Goal: Communication & Community: Share content

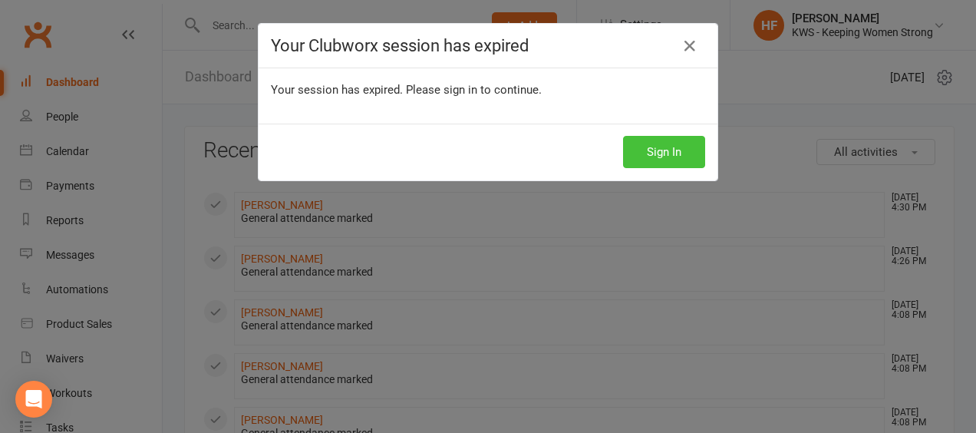
click at [657, 146] on button "Sign In" at bounding box center [664, 152] width 82 height 32
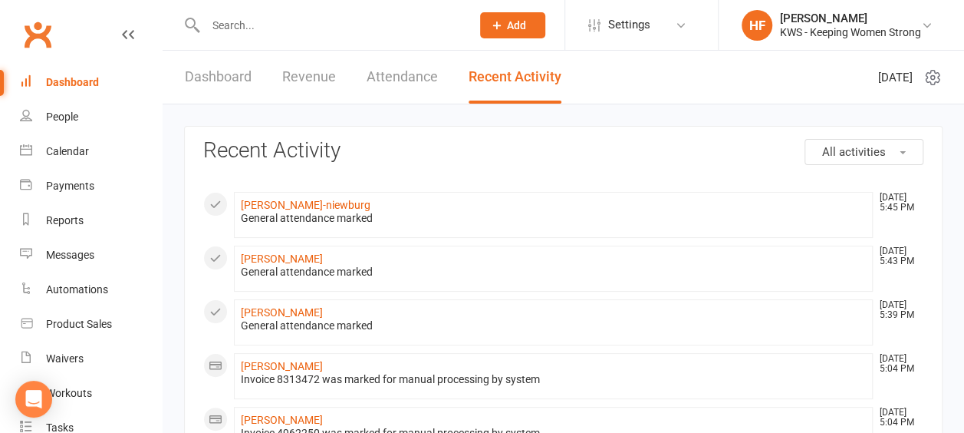
click at [264, 27] on input "text" at bounding box center [330, 25] width 259 height 21
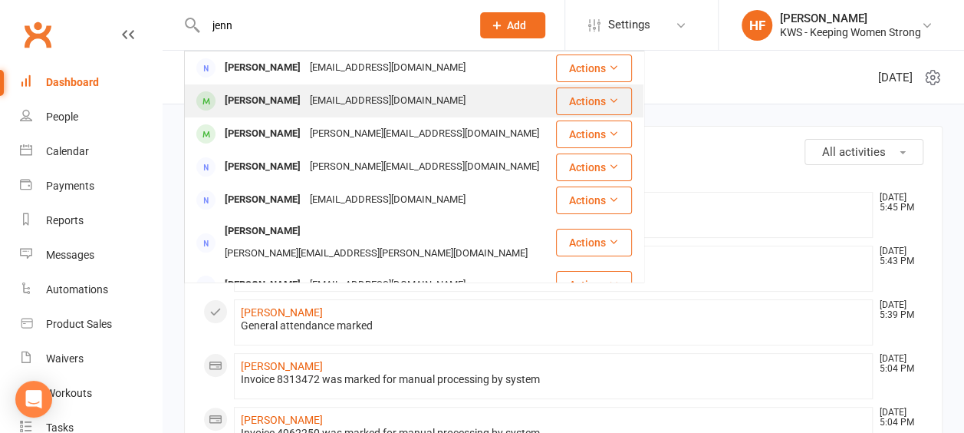
type input "jenn"
click at [305, 101] on div "[EMAIL_ADDRESS][DOMAIN_NAME]" at bounding box center [387, 101] width 165 height 22
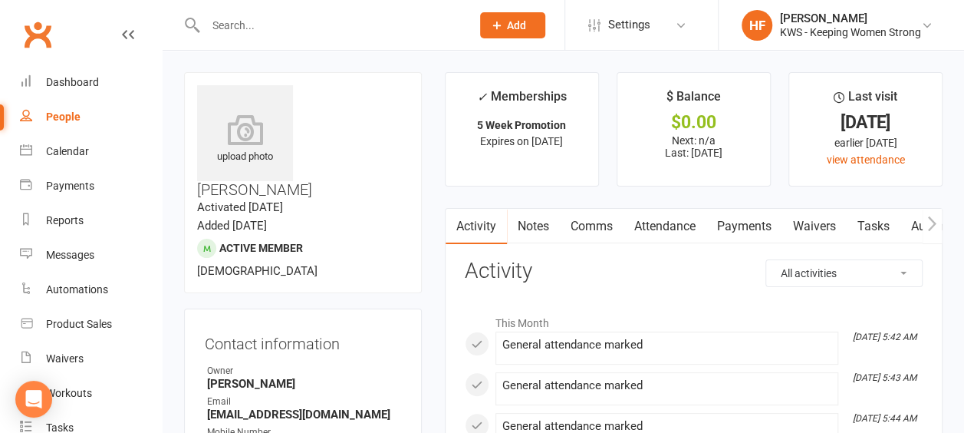
click at [589, 224] on link "Comms" at bounding box center [592, 226] width 64 height 35
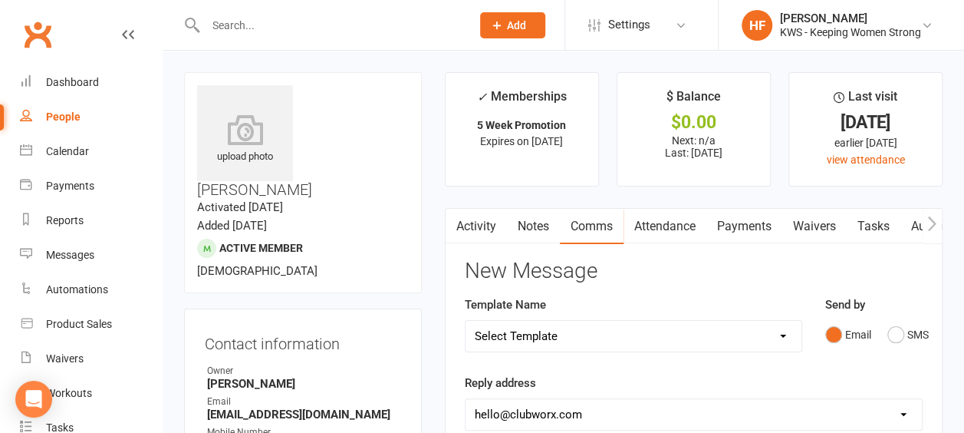
click at [786, 335] on select "Select Template [Email] KWS RENEWAL [Email] 1st WO CONFIRMATION [Email] 4 Week …" at bounding box center [634, 336] width 336 height 31
select select "15"
click at [466, 321] on select "Select Template [Email] KWS RENEWAL [Email] 1st WO CONFIRMATION [Email] 4 Week …" at bounding box center [634, 336] width 336 height 31
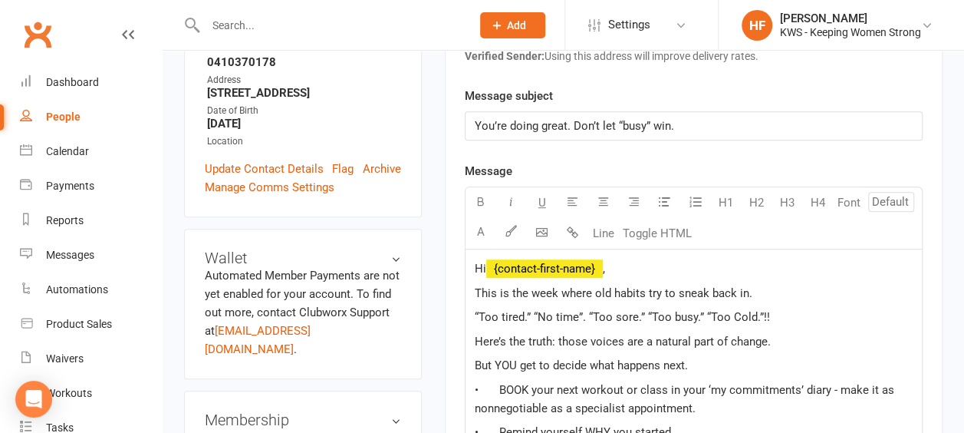
scroll to position [460, 0]
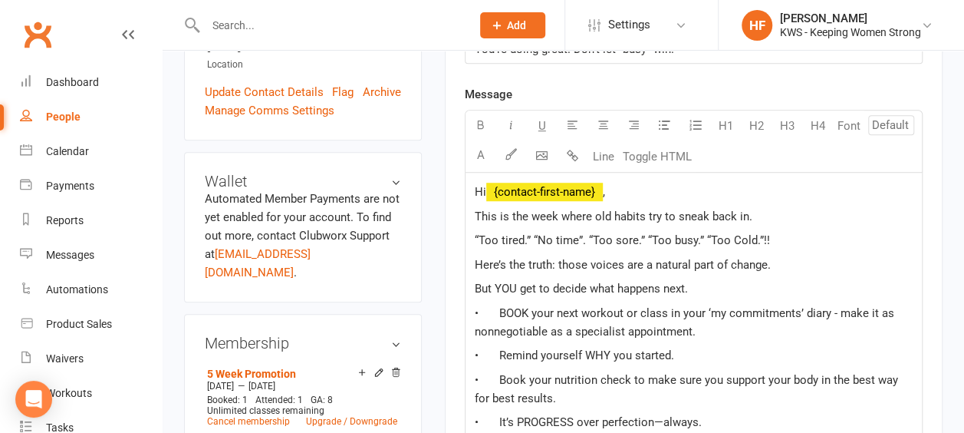
click at [645, 210] on span "This is the week where old habits try to sneak back in." at bounding box center [614, 216] width 278 height 14
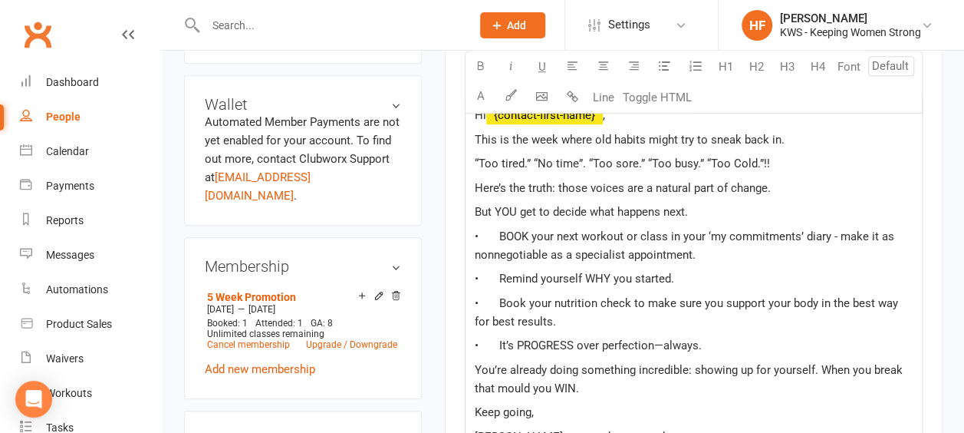
scroll to position [614, 0]
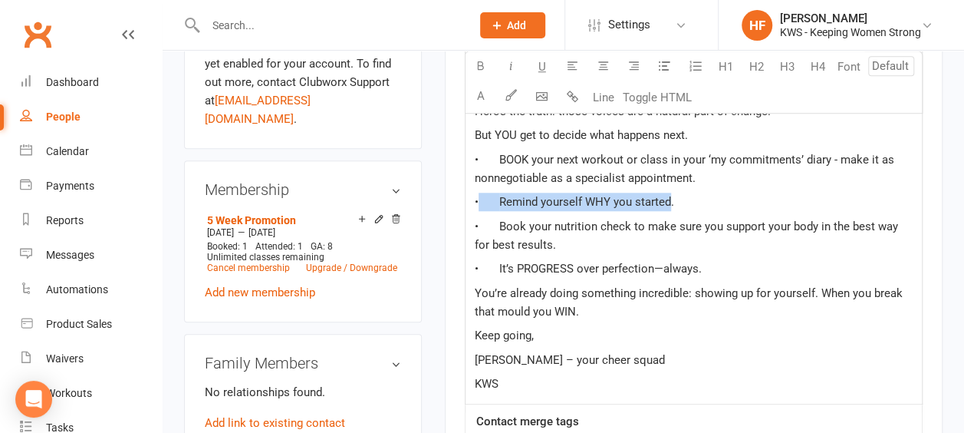
drag, startPoint x: 669, startPoint y: 196, endPoint x: 491, endPoint y: 168, distance: 180.3
click at [486, 195] on span "• Remind yourself WHY you started." at bounding box center [574, 202] width 199 height 14
click at [480, 67] on icon "button" at bounding box center [481, 66] width 12 height 12
click at [737, 262] on p "• It’s PROGRESS over perfection—always." at bounding box center [694, 268] width 438 height 18
drag, startPoint x: 697, startPoint y: 223, endPoint x: 746, endPoint y: 232, distance: 49.2
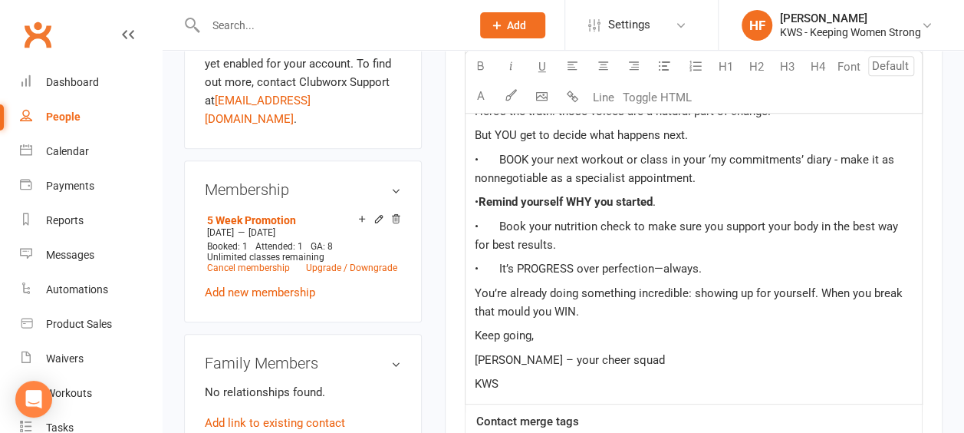
click at [699, 223] on span "• Book your nutrition check to make sure you support your body in the best way …" at bounding box center [688, 235] width 427 height 32
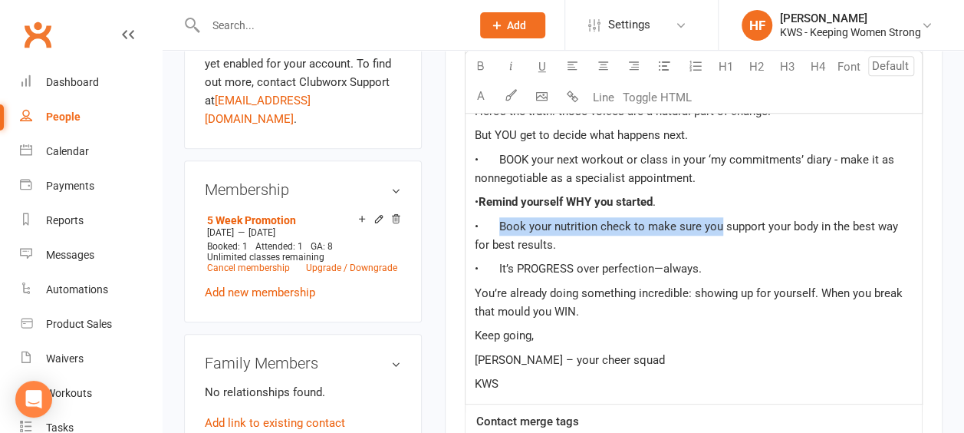
drag, startPoint x: 716, startPoint y: 221, endPoint x: 497, endPoint y: 219, distance: 218.7
click at [497, 219] on span "• Book your nutrition check to make sure you support your body in the best way …" at bounding box center [688, 235] width 427 height 32
drag, startPoint x: 650, startPoint y: 226, endPoint x: 499, endPoint y: 219, distance: 151.3
click at [499, 219] on span "• Keep working on your nutrition to support your body in the best way for best …" at bounding box center [683, 235] width 416 height 32
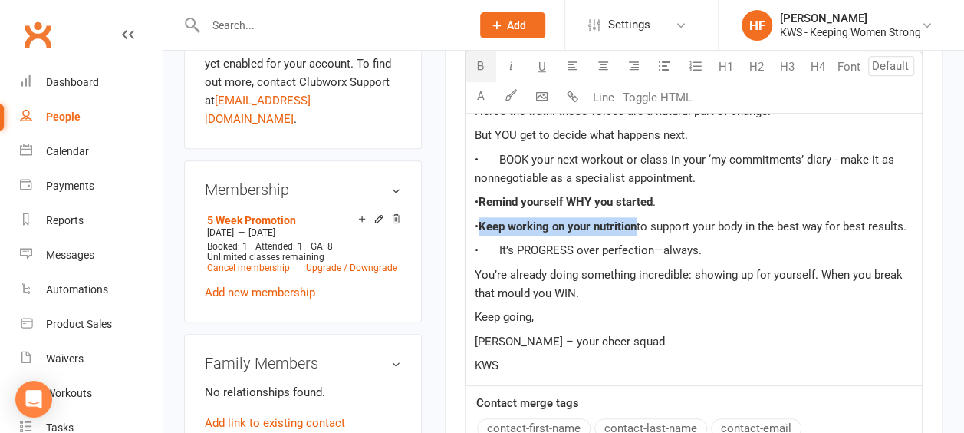
click at [477, 64] on icon "button" at bounding box center [481, 66] width 12 height 12
click at [743, 198] on p "• Remind yourself WHY you started ." at bounding box center [694, 202] width 438 height 18
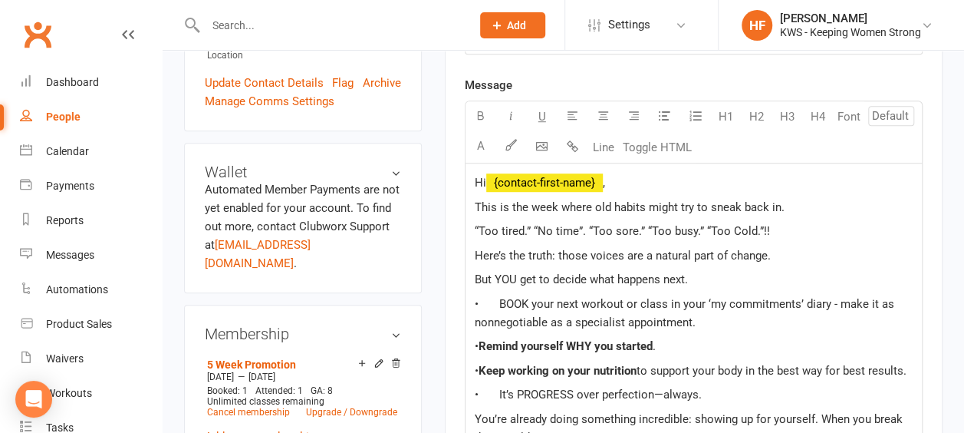
scroll to position [460, 0]
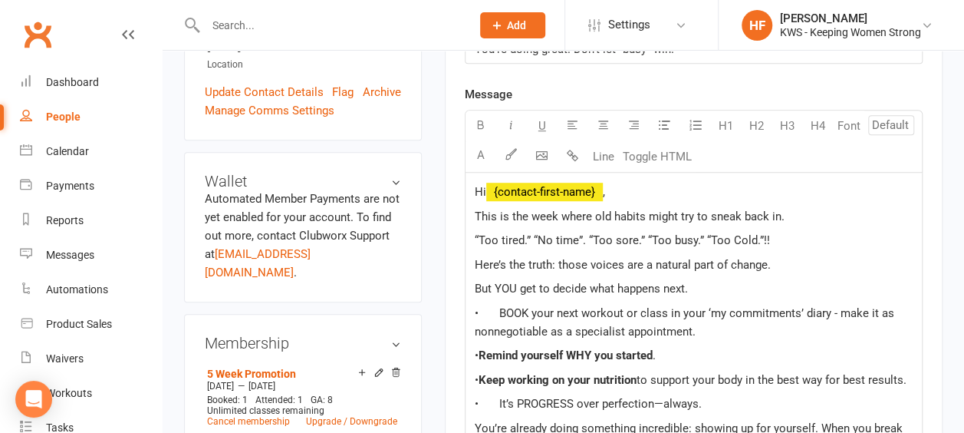
click at [473, 210] on div "Hi ﻿ {contact-first-name} , This is the week where old habits might try to snea…" at bounding box center [694, 356] width 457 height 366
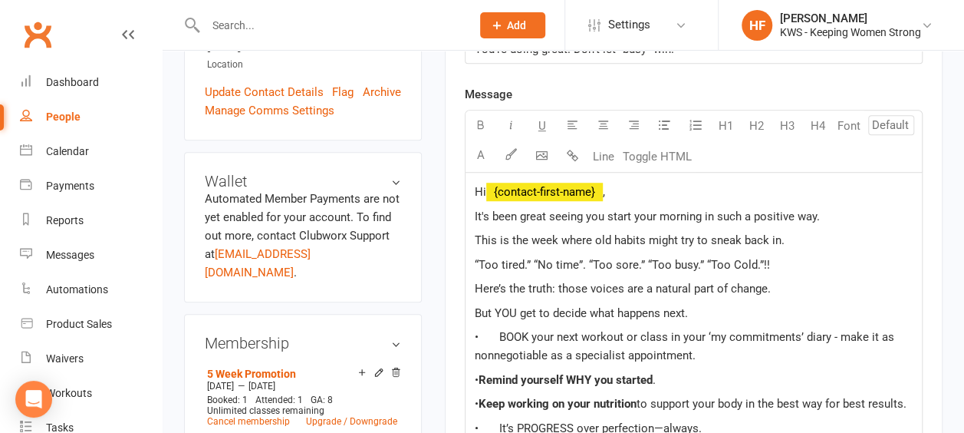
click at [699, 213] on span "It's been great seeing you start your morning in such a positive way." at bounding box center [647, 216] width 345 height 14
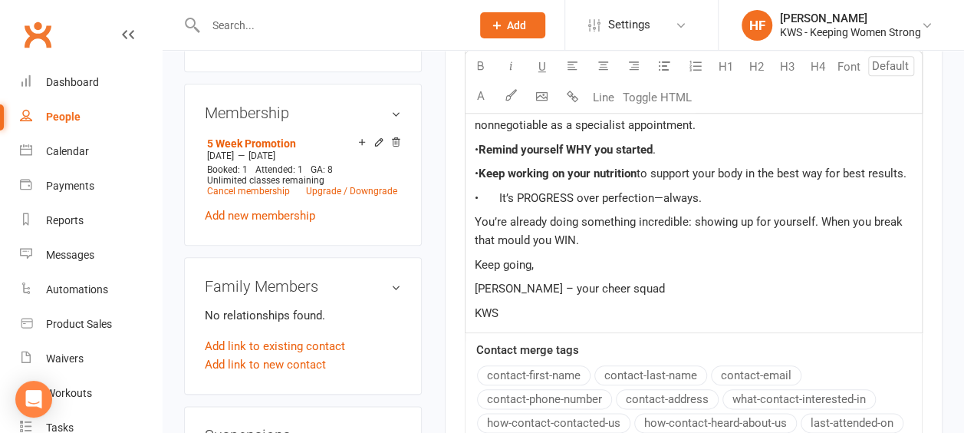
scroll to position [614, 0]
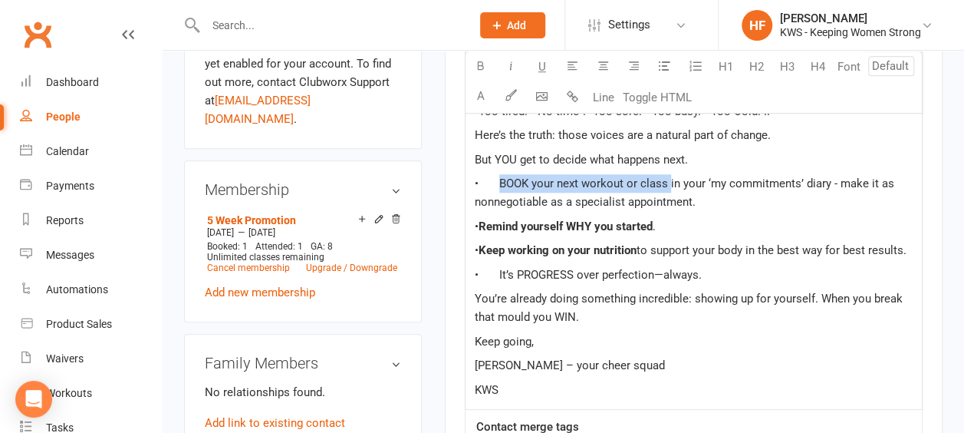
drag, startPoint x: 638, startPoint y: 183, endPoint x: 493, endPoint y: 182, distance: 145.8
click at [493, 182] on span "• BOOK your next workout or class in your ‘my commitments’ diary - make it as n…" at bounding box center [686, 192] width 423 height 32
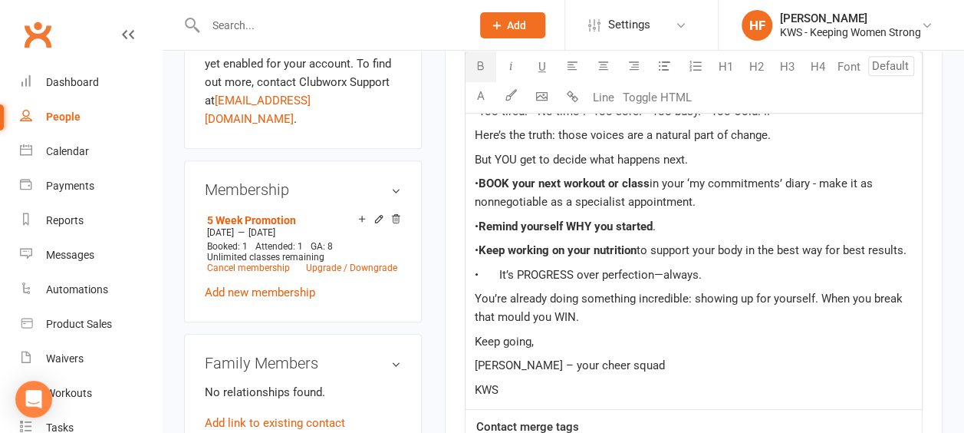
click at [483, 66] on icon "button" at bounding box center [481, 66] width 12 height 12
click at [480, 64] on icon "button" at bounding box center [481, 66] width 12 height 12
click at [483, 65] on icon "button" at bounding box center [481, 66] width 12 height 12
click at [732, 218] on p "• Remind yourself WHY you started ." at bounding box center [694, 226] width 438 height 18
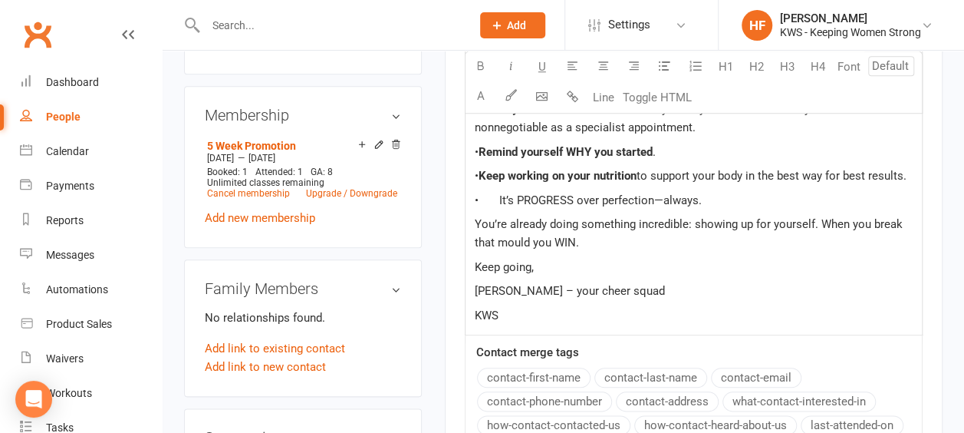
scroll to position [691, 0]
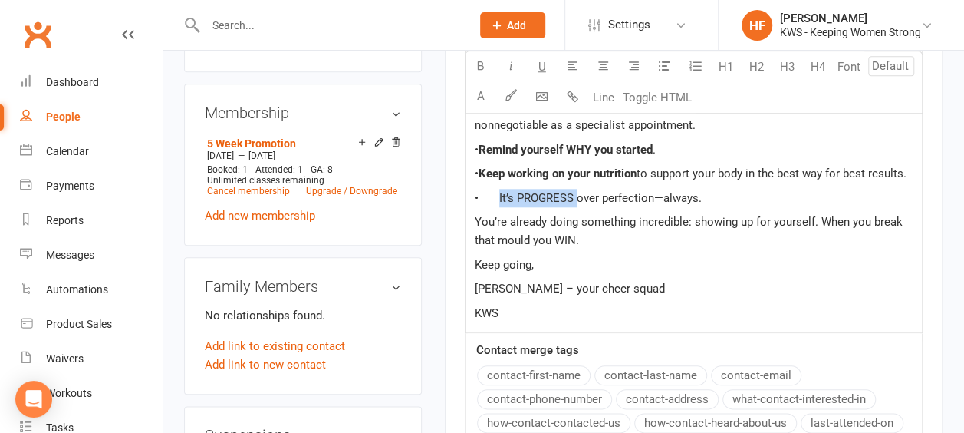
drag, startPoint x: 574, startPoint y: 210, endPoint x: 496, endPoint y: 216, distance: 78.4
click at [496, 205] on span "• It’s PROGRESS over perfection—always." at bounding box center [588, 198] width 227 height 14
click at [481, 58] on button "button" at bounding box center [481, 66] width 31 height 31
click at [737, 206] on p "• It’s PROGRESS over perfection—always." at bounding box center [694, 198] width 438 height 18
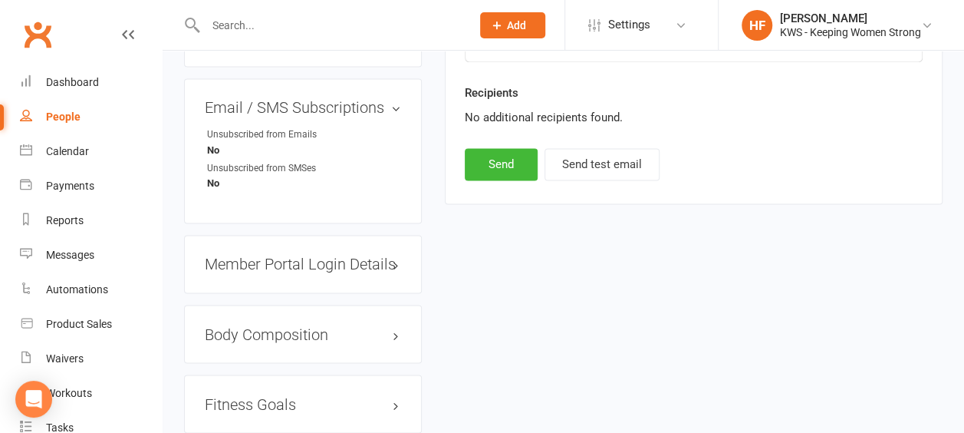
scroll to position [1228, 0]
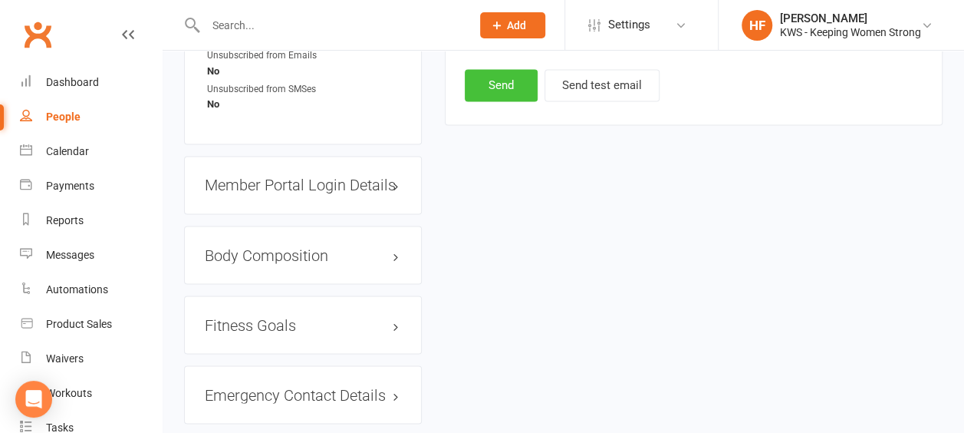
click at [497, 89] on button "Send" at bounding box center [501, 85] width 73 height 32
select select
click at [262, 28] on input "text" at bounding box center [330, 25] width 259 height 21
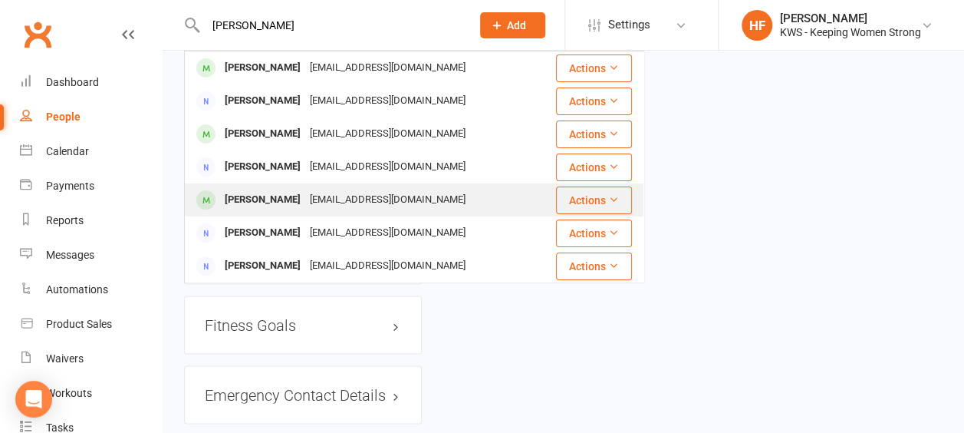
type input "[PERSON_NAME]"
click at [285, 202] on div "[PERSON_NAME]" at bounding box center [262, 200] width 85 height 22
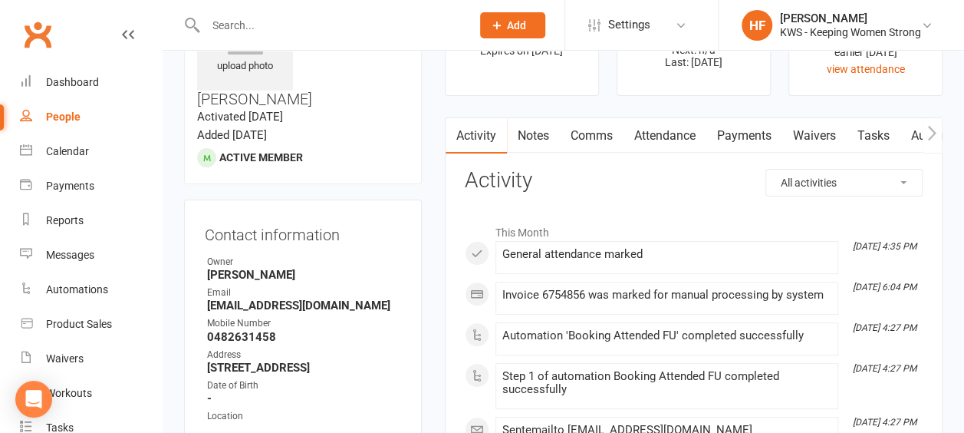
scroll to position [77, 0]
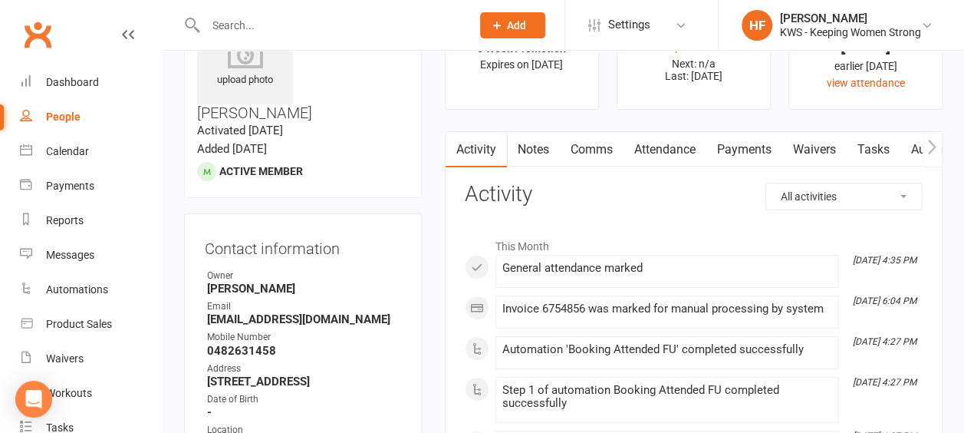
click at [600, 145] on link "Comms" at bounding box center [592, 149] width 64 height 35
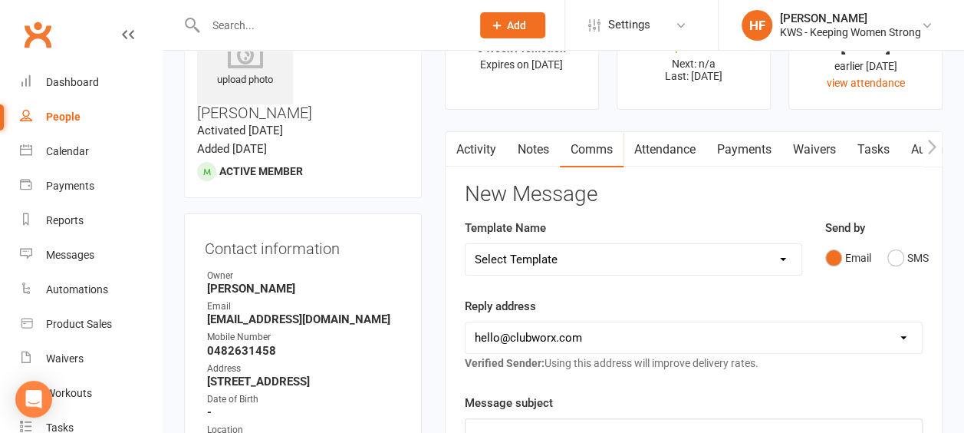
click at [786, 255] on select "Select Template [Email] KWS RENEWAL [Email] 1st WO CONFIRMATION [Email] 4 Week …" at bounding box center [634, 259] width 336 height 31
select select "14"
click at [466, 244] on select "Select Template [Email] KWS RENEWAL [Email] 1st WO CONFIRMATION [Email] 4 Week …" at bounding box center [634, 259] width 336 height 31
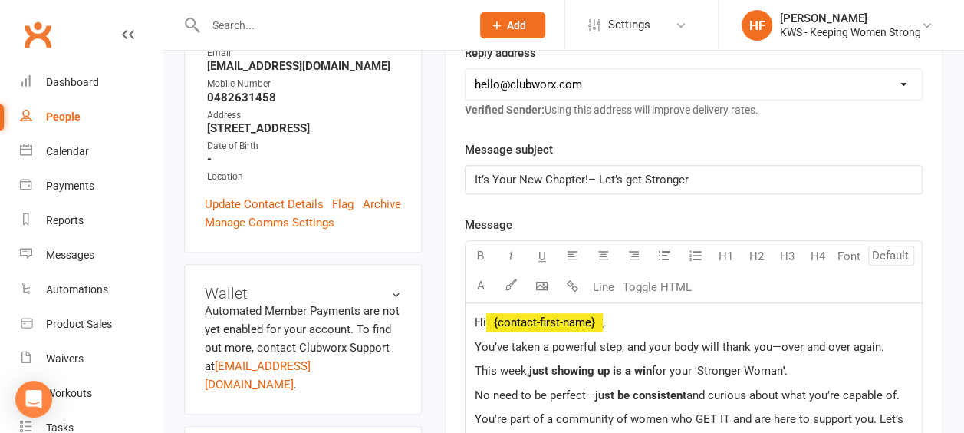
scroll to position [307, 0]
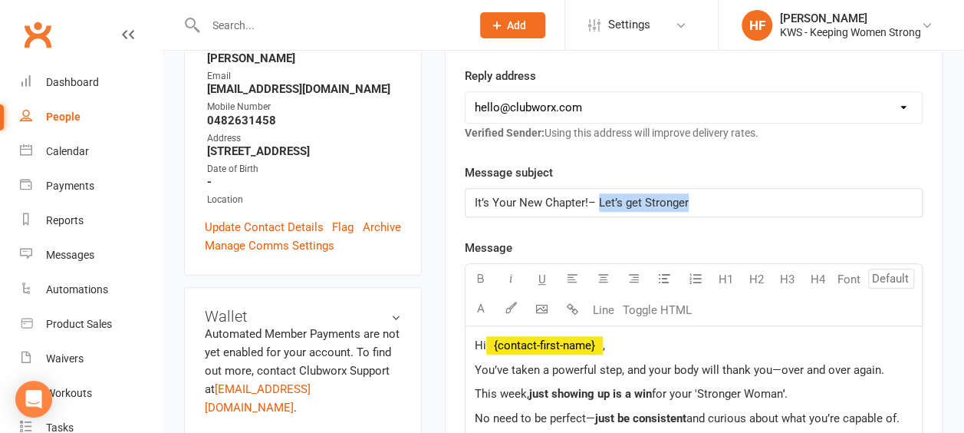
drag, startPoint x: 687, startPoint y: 199, endPoint x: 598, endPoint y: 195, distance: 89.1
click at [598, 195] on p "It’s Your New Chapter!– Let’s get Stronger" at bounding box center [694, 202] width 438 height 18
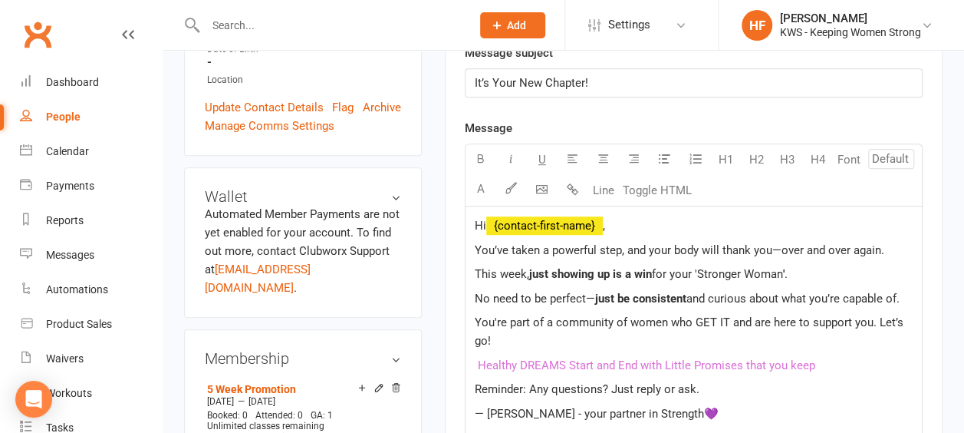
scroll to position [460, 0]
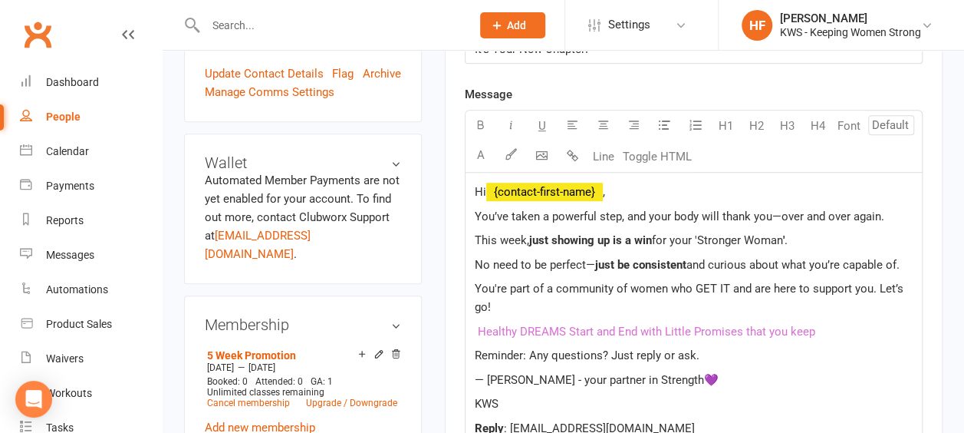
click at [506, 213] on span "You’ve taken a powerful step, and your body will thank you—over and over again." at bounding box center [680, 216] width 410 height 14
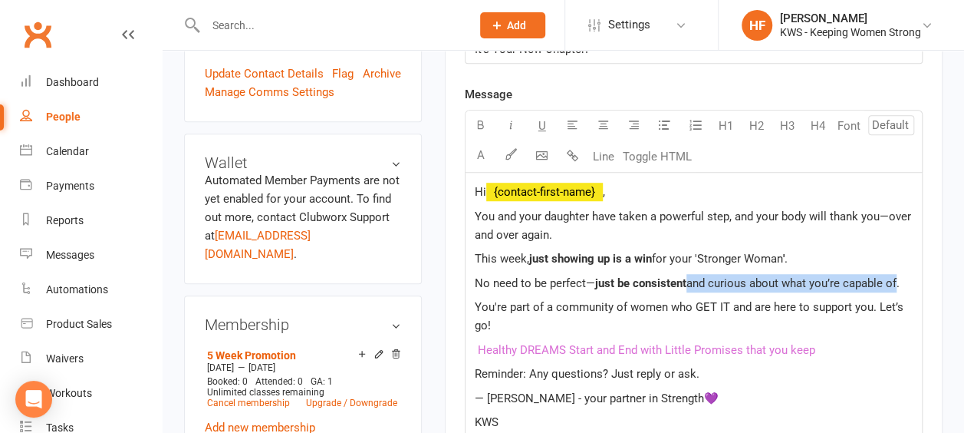
drag, startPoint x: 897, startPoint y: 276, endPoint x: 687, endPoint y: 284, distance: 209.6
click at [687, 284] on p "No need to be perfect— j ust be consistent and curious about what you’re capabl…" at bounding box center [694, 283] width 438 height 18
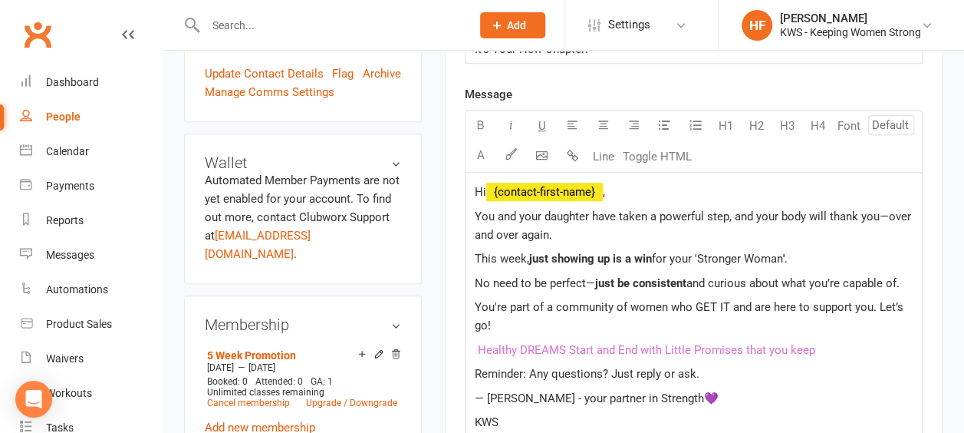
click at [813, 256] on p "This week, just showing up is a win for your 'Stronger Woman ' ." at bounding box center [694, 258] width 438 height 18
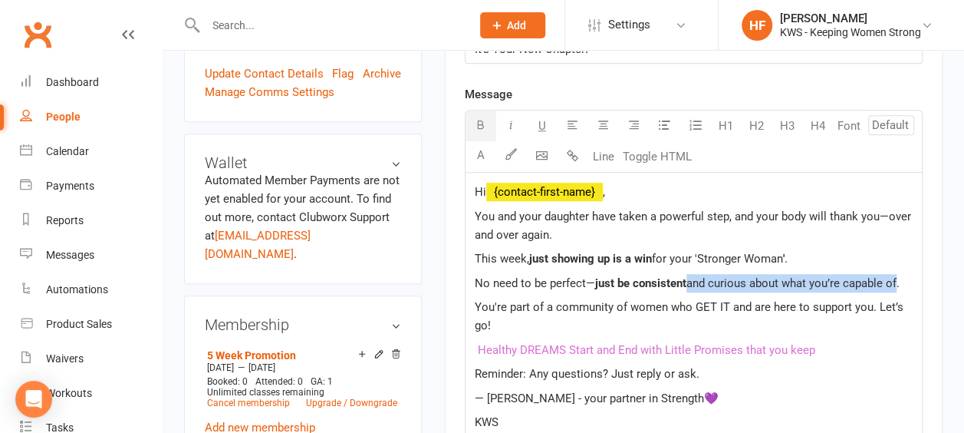
drag, startPoint x: 896, startPoint y: 281, endPoint x: 686, endPoint y: 282, distance: 210.2
click at [686, 282] on p "No need to be perfect— j ust be consistent and curious about what you’re capabl…" at bounding box center [694, 283] width 438 height 18
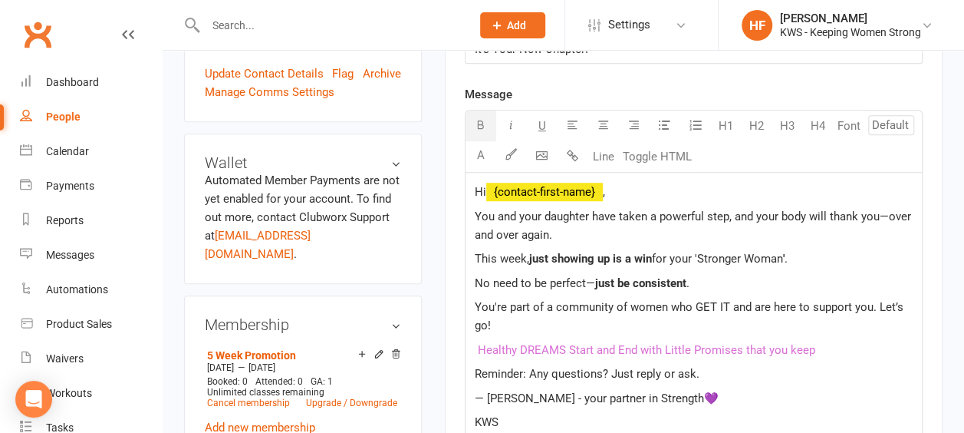
click at [631, 285] on span "just be consistent" at bounding box center [640, 283] width 91 height 14
click at [702, 279] on span "." at bounding box center [703, 283] width 3 height 14
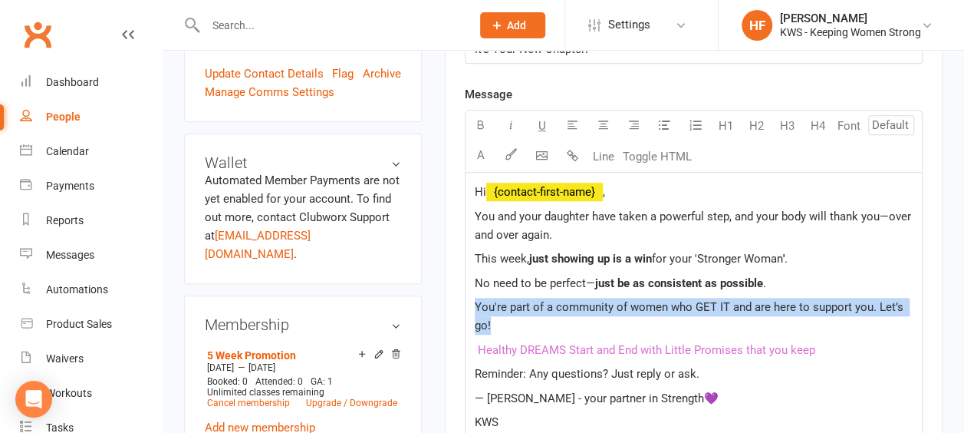
drag, startPoint x: 517, startPoint y: 317, endPoint x: 459, endPoint y: 298, distance: 61.1
click at [459, 298] on div "Activity Notes Comms Attendance Payments Waivers Tasks Automations Workouts Ass…" at bounding box center [694, 272] width 498 height 1048
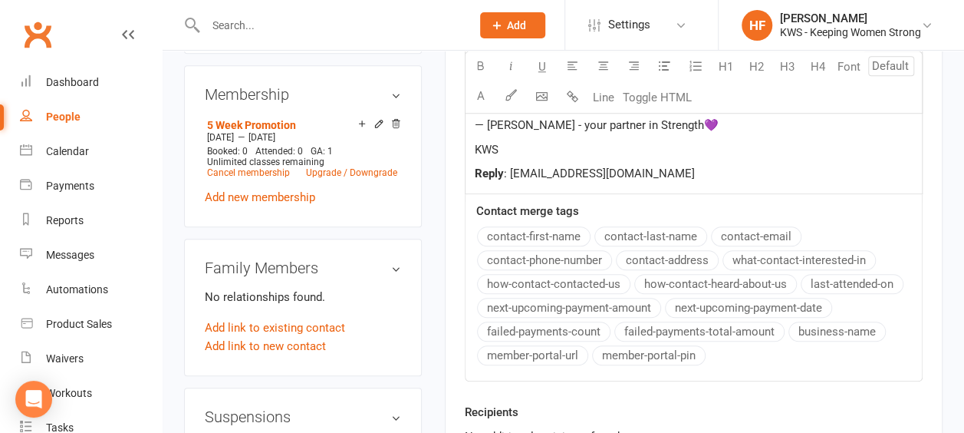
scroll to position [844, 0]
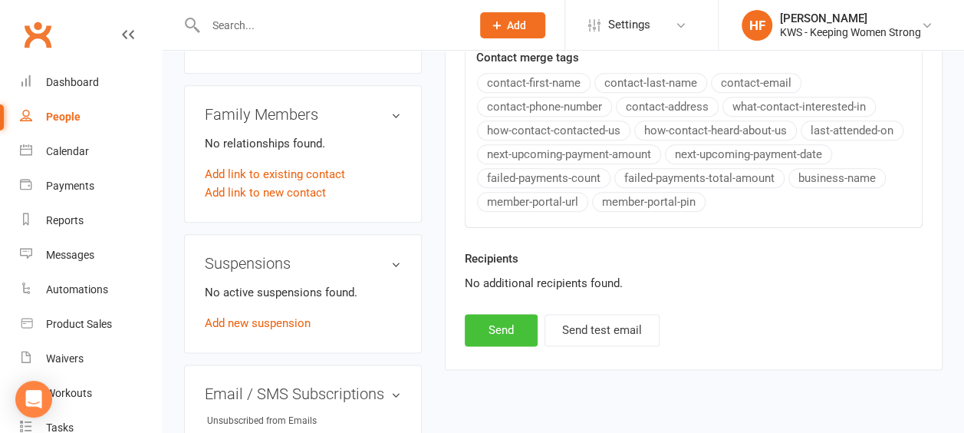
click at [500, 323] on button "Send" at bounding box center [501, 330] width 73 height 32
select select
